Goal: Find specific page/section: Find specific page/section

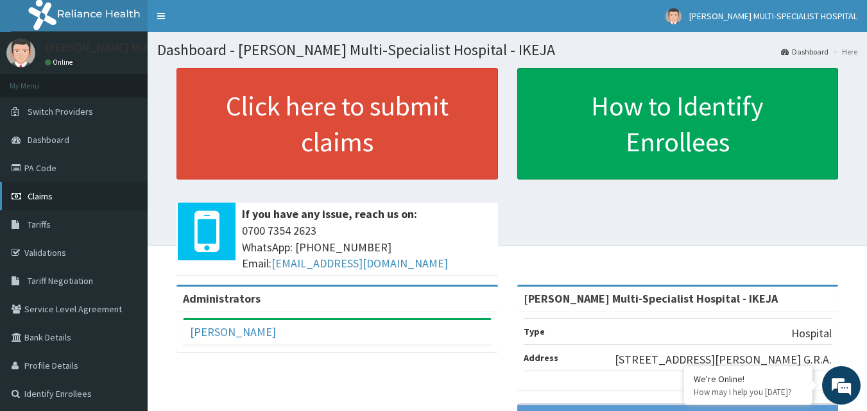
click at [41, 191] on span "Claims" at bounding box center [40, 197] width 25 height 12
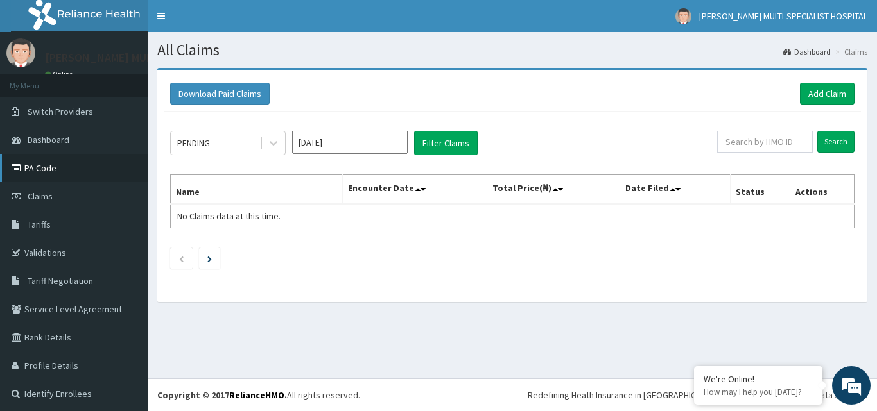
click at [46, 166] on link "PA Code" at bounding box center [74, 168] width 148 height 28
